Goal: Check status: Check status

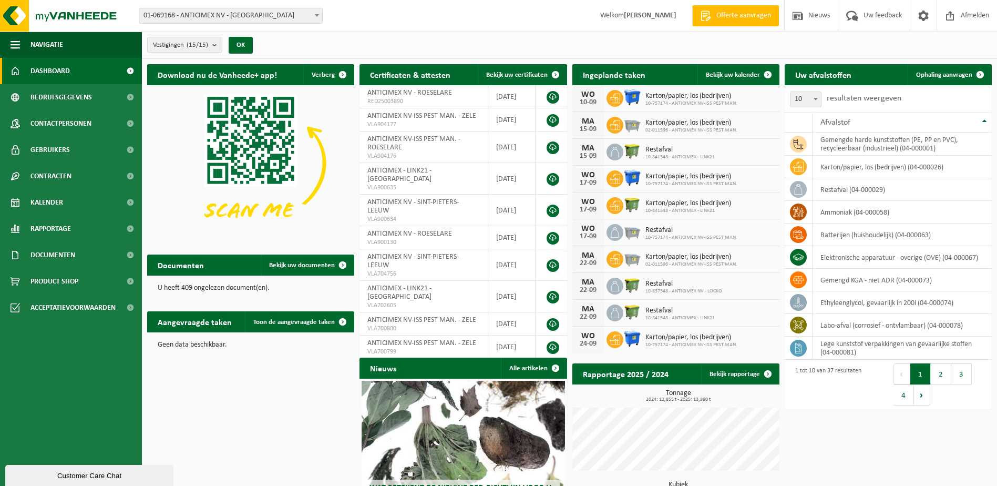
click at [222, 18] on span "01-069168 - ANTICIMEX NV - [GEOGRAPHIC_DATA]" at bounding box center [230, 15] width 183 height 15
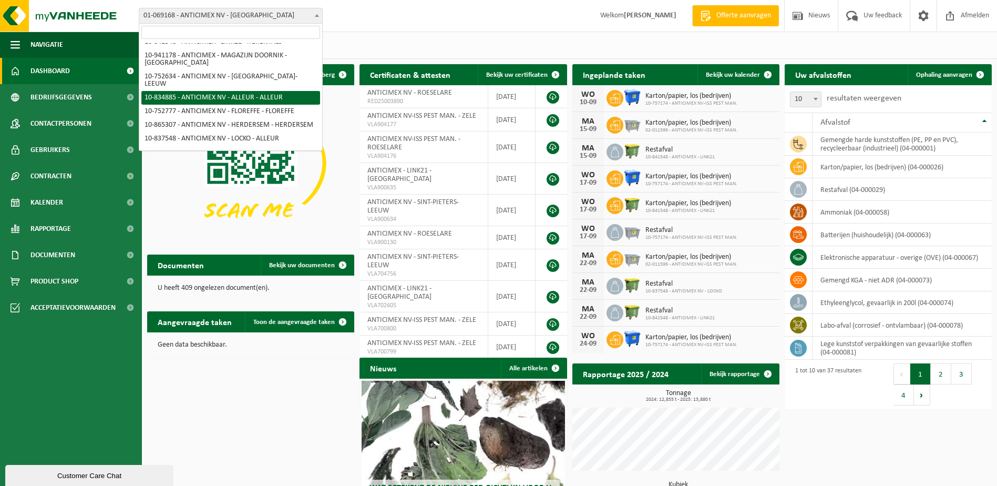
scroll to position [53, 0]
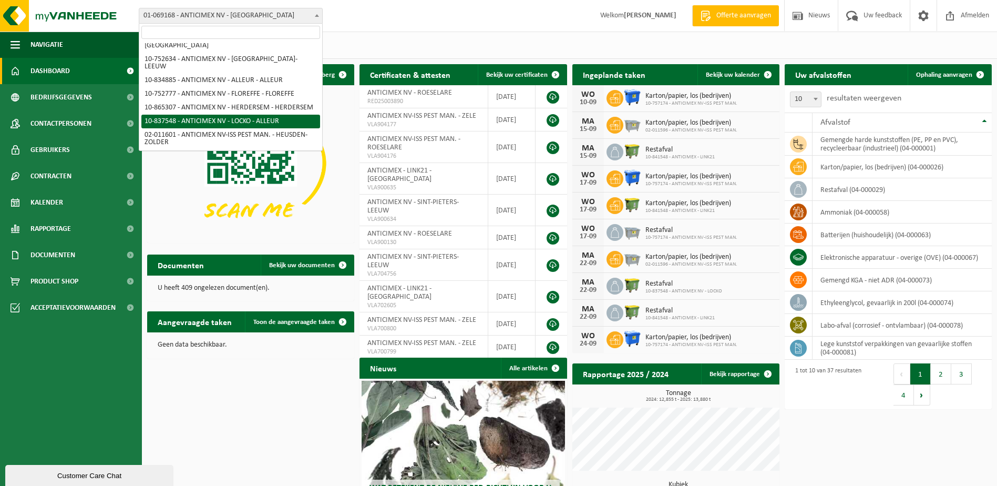
select select "91088"
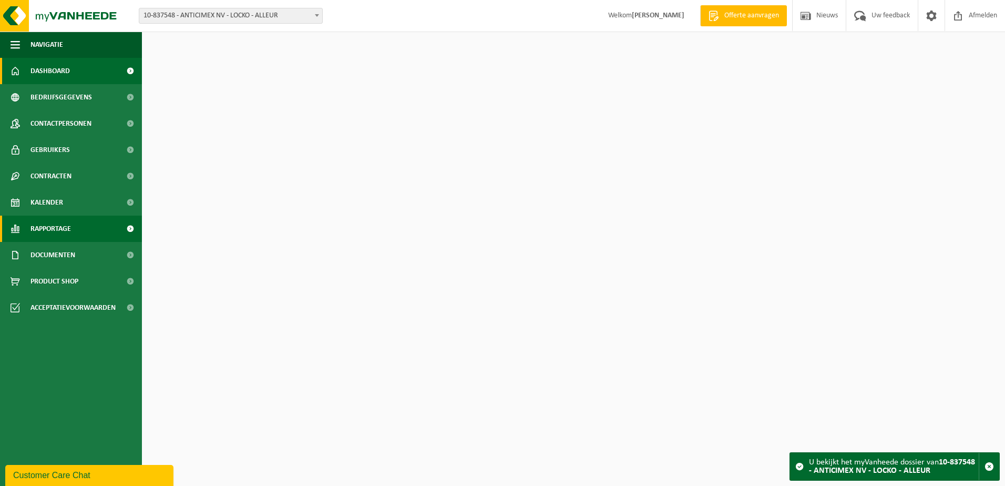
click at [55, 222] on span "Rapportage" at bounding box center [50, 229] width 40 height 26
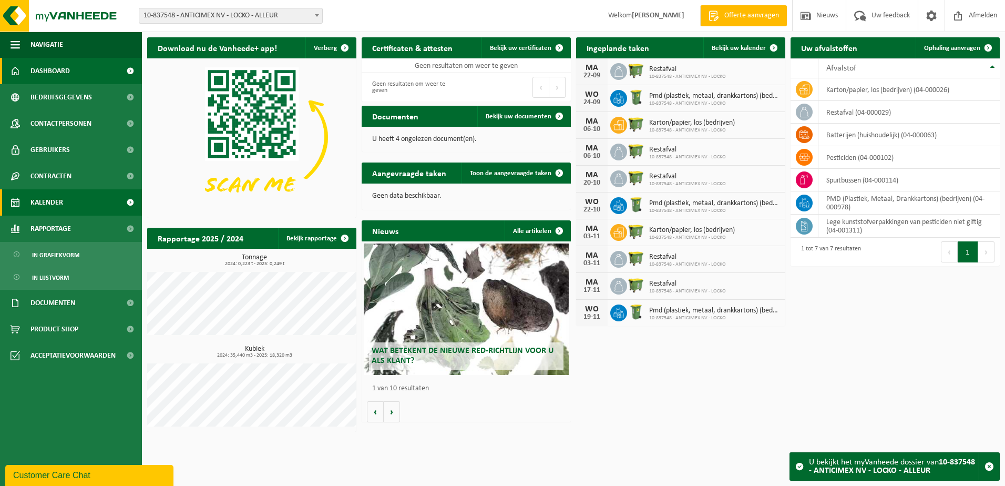
click at [61, 200] on span "Kalender" at bounding box center [46, 202] width 33 height 26
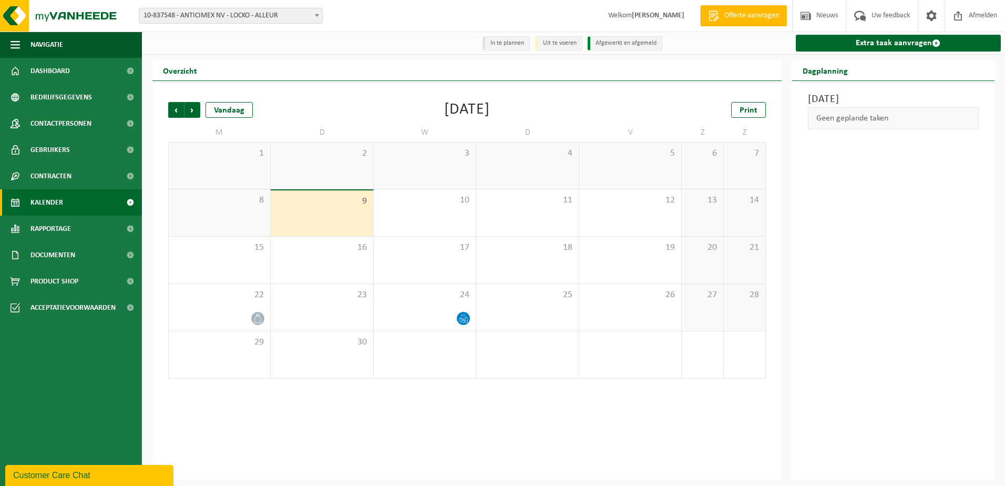
click at [219, 217] on div "8" at bounding box center [219, 212] width 101 height 47
